Goal: Information Seeking & Learning: Check status

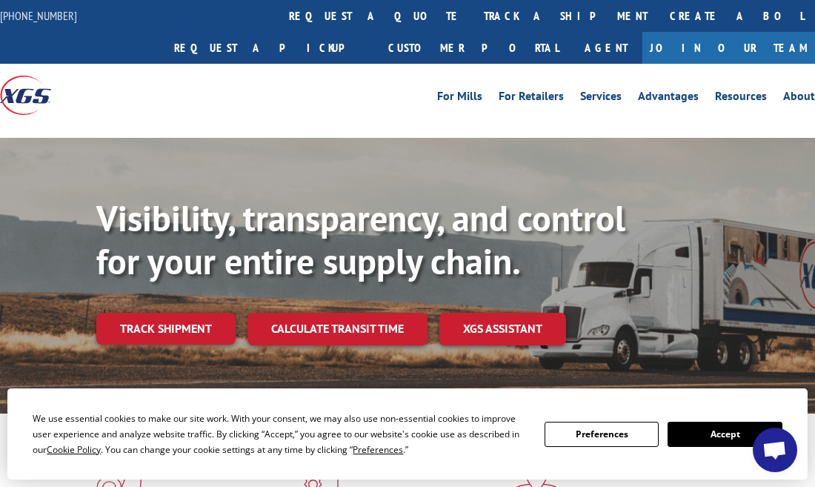
scroll to position [5166, 0]
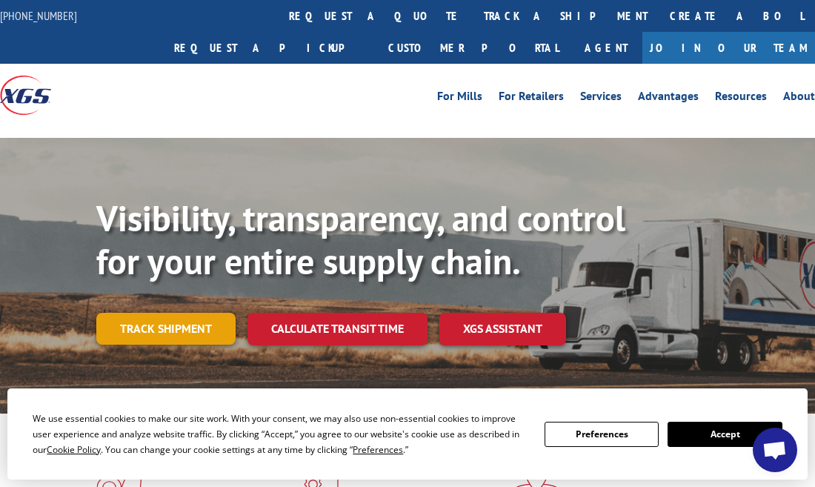
click at [165, 313] on link "Track shipment" at bounding box center [165, 328] width 139 height 31
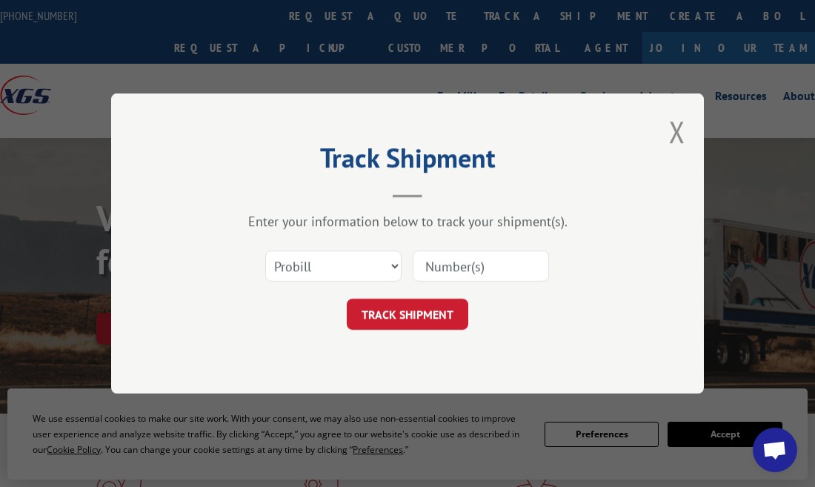
click at [476, 254] on input at bounding box center [481, 265] width 136 height 31
paste input "16955614"
type input "16955614"
click at [425, 304] on button "TRACK SHIPMENT" at bounding box center [407, 314] width 121 height 31
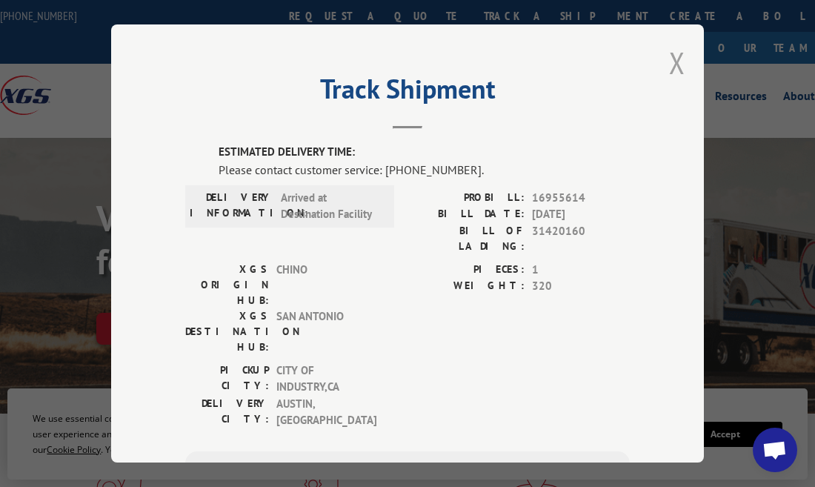
click at [678, 62] on button "Close modal" at bounding box center [677, 62] width 16 height 39
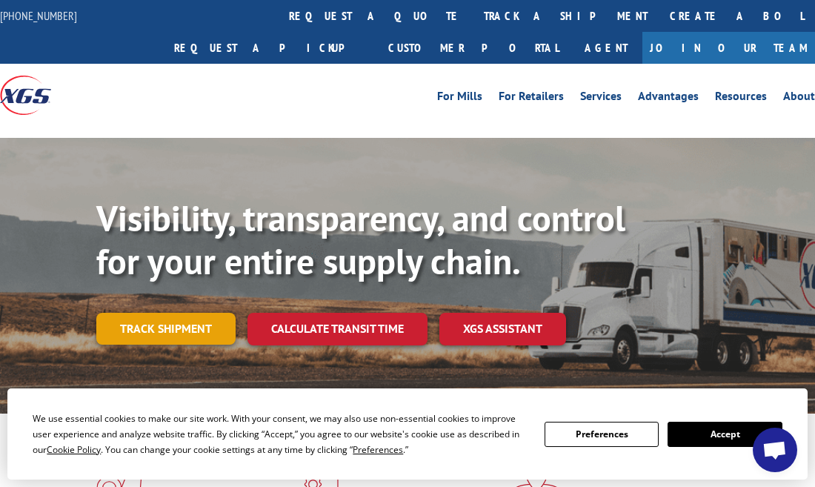
click at [184, 313] on link "Track shipment" at bounding box center [165, 328] width 139 height 31
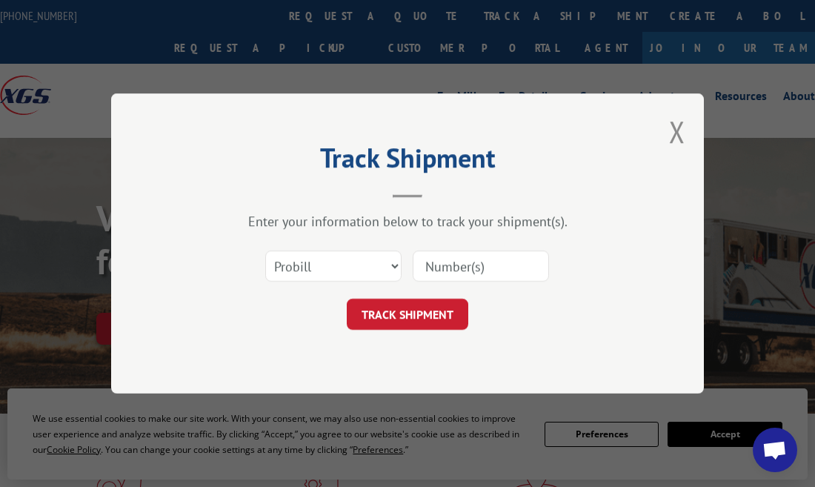
click at [462, 259] on input at bounding box center [481, 265] width 136 height 31
paste input "17588211"
type input "17588211"
click at [430, 321] on button "TRACK SHIPMENT" at bounding box center [407, 314] width 121 height 31
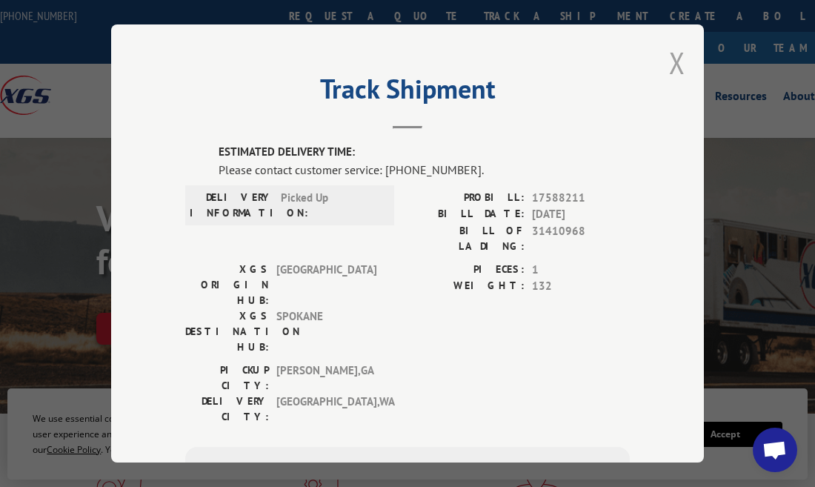
click at [675, 54] on button "Close modal" at bounding box center [677, 62] width 16 height 39
